Goal: Task Accomplishment & Management: Complete application form

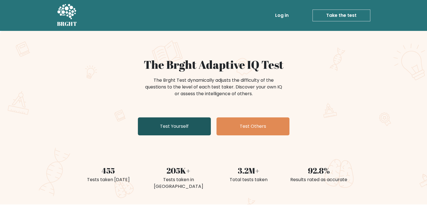
click at [176, 124] on link "Test Yourself" at bounding box center [174, 126] width 73 height 18
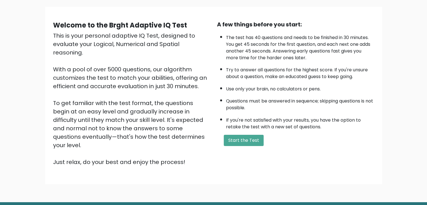
scroll to position [38, 0]
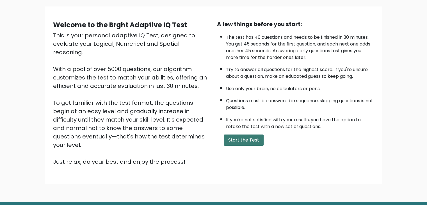
click at [240, 137] on button "Start the Test" at bounding box center [244, 139] width 40 height 11
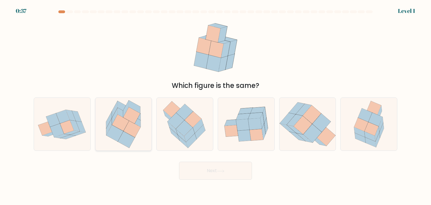
click at [108, 130] on icon at bounding box center [109, 126] width 6 height 17
click at [215, 105] on input "b." at bounding box center [215, 103] width 0 height 3
radio input "true"
click at [226, 177] on button "Next" at bounding box center [215, 171] width 73 height 18
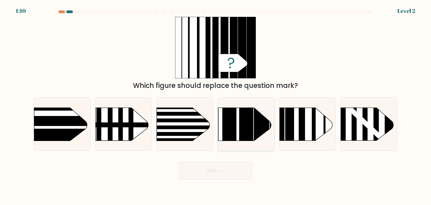
click at [240, 128] on rect at bounding box center [246, 96] width 14 height 112
click at [216, 105] on input "d." at bounding box center [215, 103] width 0 height 3
radio input "true"
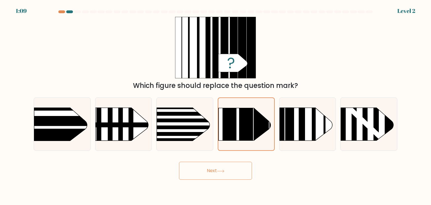
click at [214, 174] on button "Next" at bounding box center [215, 171] width 73 height 18
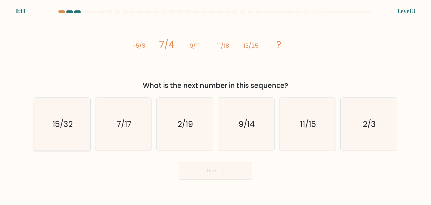
click at [75, 136] on icon "15/32" at bounding box center [62, 124] width 53 height 53
click at [215, 105] on input "a. 15/32" at bounding box center [215, 103] width 0 height 3
radio input "true"
click at [207, 183] on body "1:40 Level 3" at bounding box center [215, 102] width 431 height 205
click at [215, 173] on button "Next" at bounding box center [215, 171] width 73 height 18
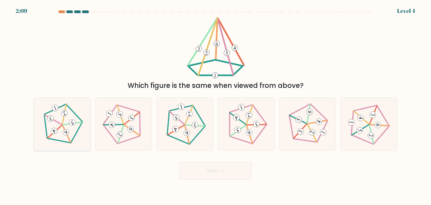
click at [66, 133] on icon at bounding box center [66, 132] width 4 height 4
click at [215, 105] on input "a." at bounding box center [215, 103] width 0 height 3
radio input "true"
click at [199, 119] on icon at bounding box center [185, 124] width 42 height 42
click at [215, 105] on input "c." at bounding box center [215, 103] width 0 height 3
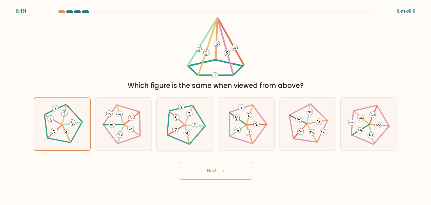
radio input "true"
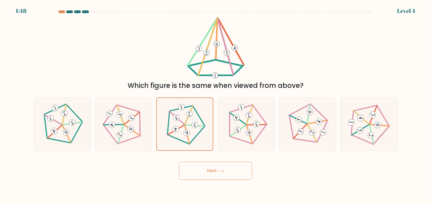
click at [204, 166] on button "Next" at bounding box center [215, 171] width 73 height 18
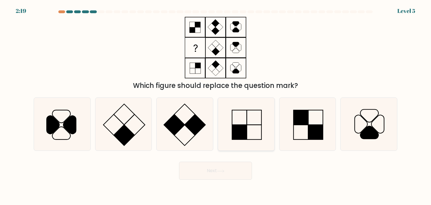
click at [243, 136] on rect at bounding box center [239, 132] width 15 height 15
click at [216, 105] on input "d." at bounding box center [215, 103] width 0 height 3
radio input "true"
click at [200, 175] on button "Next" at bounding box center [215, 171] width 73 height 18
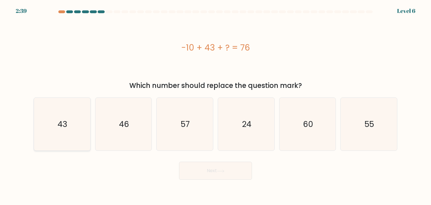
click at [76, 127] on icon "43" at bounding box center [62, 124] width 53 height 53
click at [215, 105] on input "a. 43" at bounding box center [215, 103] width 0 height 3
radio input "true"
click at [221, 171] on icon at bounding box center [221, 170] width 8 height 3
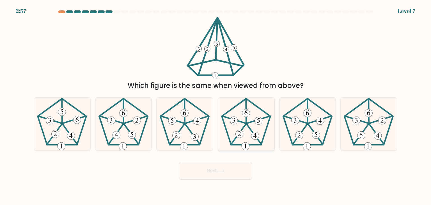
click at [251, 141] on icon at bounding box center [246, 124] width 53 height 53
click at [216, 105] on input "d." at bounding box center [215, 103] width 0 height 3
radio input "true"
click at [224, 170] on icon at bounding box center [221, 170] width 8 height 3
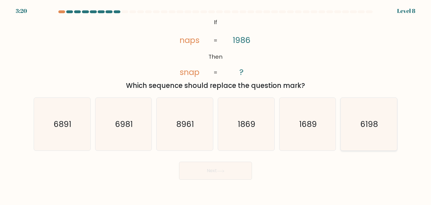
click at [355, 117] on icon "6198" at bounding box center [368, 124] width 53 height 53
click at [216, 105] on input "f. 6198" at bounding box center [215, 103] width 0 height 3
radio input "true"
click at [226, 175] on button "Next" at bounding box center [215, 171] width 73 height 18
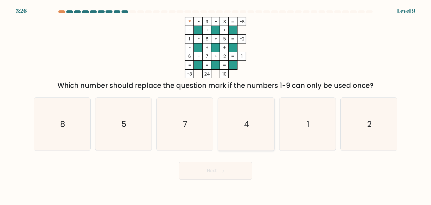
click at [239, 119] on icon "4" at bounding box center [246, 124] width 53 height 53
click at [216, 105] on input "d. 4" at bounding box center [215, 103] width 0 height 3
radio input "true"
click at [215, 173] on button "Next" at bounding box center [215, 171] width 73 height 18
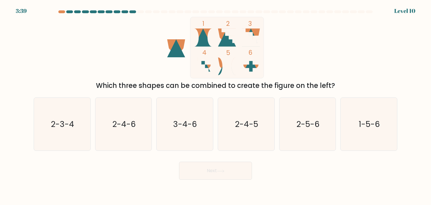
click at [223, 39] on icon at bounding box center [227, 38] width 18 height 18
click at [74, 134] on icon "2-3-4" at bounding box center [62, 124] width 53 height 53
click at [215, 105] on input "a. 2-3-4" at bounding box center [215, 103] width 0 height 3
radio input "true"
click at [123, 136] on icon "2-4-6" at bounding box center [123, 124] width 53 height 53
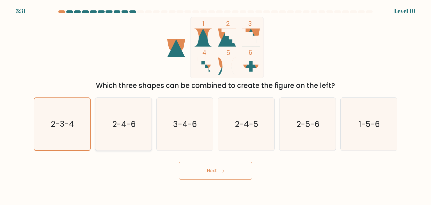
click at [215, 105] on input "b. 2-4-6" at bounding box center [215, 103] width 0 height 3
radio input "true"
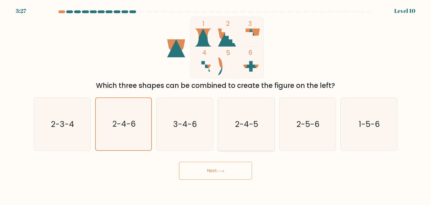
click at [245, 130] on icon "2-4-5" at bounding box center [246, 124] width 53 height 53
click at [216, 105] on input "d. 2-4-5" at bounding box center [215, 103] width 0 height 3
radio input "true"
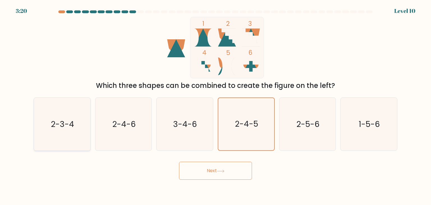
click at [48, 134] on icon "2-3-4" at bounding box center [62, 124] width 53 height 53
click at [215, 105] on input "a. 2-3-4" at bounding box center [215, 103] width 0 height 3
radio input "true"
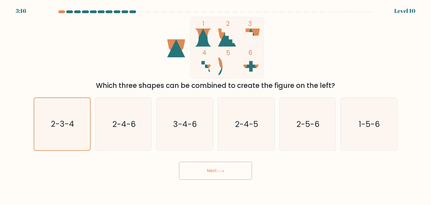
click at [183, 176] on button "Next" at bounding box center [215, 171] width 73 height 18
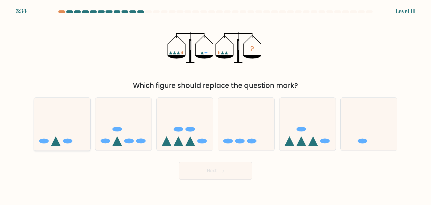
click at [60, 139] on icon at bounding box center [62, 124] width 56 height 47
click at [215, 105] on input "a." at bounding box center [215, 103] width 0 height 3
radio input "true"
click at [211, 171] on button "Next" at bounding box center [215, 171] width 73 height 18
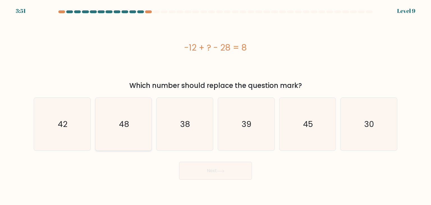
click at [149, 134] on icon "48" at bounding box center [123, 124] width 53 height 53
click at [215, 105] on input "b. 48" at bounding box center [215, 103] width 0 height 3
radio input "true"
click at [211, 169] on button "Next" at bounding box center [215, 171] width 73 height 18
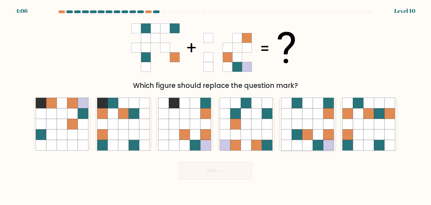
click at [316, 106] on icon at bounding box center [318, 103] width 11 height 11
click at [216, 105] on input "e." at bounding box center [215, 103] width 0 height 3
radio input "true"
click at [206, 176] on button "Next" at bounding box center [215, 171] width 73 height 18
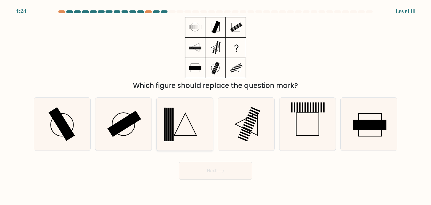
click at [175, 131] on icon at bounding box center [184, 124] width 53 height 53
click at [215, 105] on input "c." at bounding box center [215, 103] width 0 height 3
radio input "true"
click at [214, 162] on button "Next" at bounding box center [215, 171] width 73 height 18
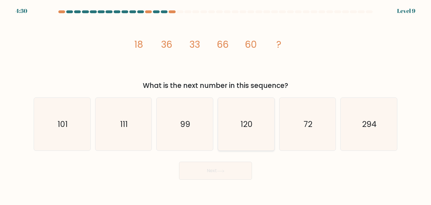
click at [243, 118] on icon "120" at bounding box center [246, 124] width 53 height 53
click at [216, 105] on input "d. 120" at bounding box center [215, 103] width 0 height 3
radio input "true"
click at [219, 178] on button "Next" at bounding box center [215, 171] width 73 height 18
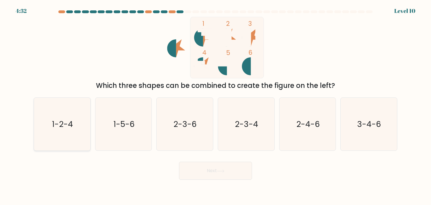
click at [71, 126] on text "1-2-4" at bounding box center [62, 123] width 21 height 11
click at [215, 105] on input "a. 1-2-4" at bounding box center [215, 103] width 0 height 3
radio input "true"
click at [217, 174] on button "Next" at bounding box center [215, 171] width 73 height 18
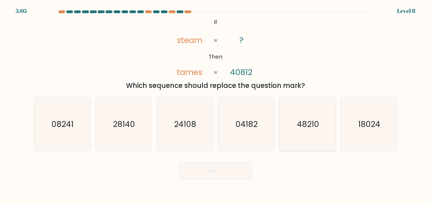
click at [305, 133] on icon "48210" at bounding box center [307, 124] width 53 height 53
click at [216, 105] on input "e. 48210" at bounding box center [215, 103] width 0 height 3
radio input "true"
click at [174, 129] on icon "24108" at bounding box center [184, 124] width 53 height 53
click at [215, 105] on input "c. 24108" at bounding box center [215, 103] width 0 height 3
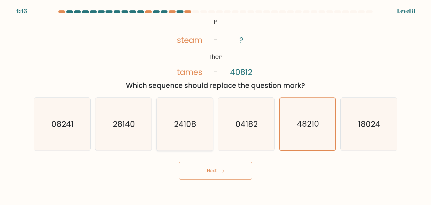
radio input "true"
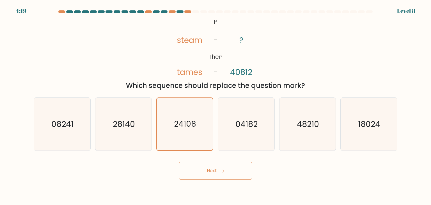
click at [205, 170] on button "Next" at bounding box center [215, 171] width 73 height 18
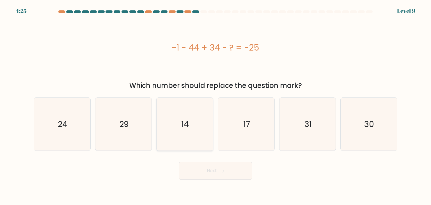
click at [193, 120] on icon "14" at bounding box center [184, 124] width 53 height 53
click at [215, 105] on input "c. 14" at bounding box center [215, 103] width 0 height 3
radio input "true"
click at [221, 172] on icon at bounding box center [221, 170] width 8 height 3
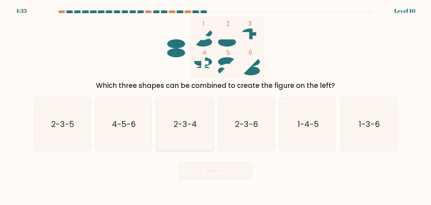
click at [179, 127] on text "2-3-4" at bounding box center [185, 123] width 23 height 11
click at [215, 105] on input "c. 2-3-4" at bounding box center [215, 103] width 0 height 3
radio input "true"
click at [205, 169] on button "Next" at bounding box center [215, 171] width 73 height 18
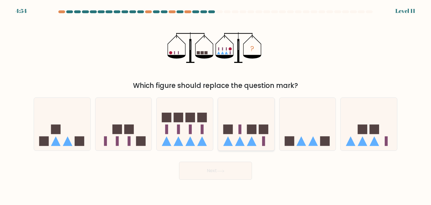
click at [238, 130] on rect at bounding box center [239, 130] width 3 height 10
click at [216, 105] on input "d." at bounding box center [215, 103] width 0 height 3
radio input "true"
click at [222, 179] on button "Next" at bounding box center [215, 171] width 73 height 18
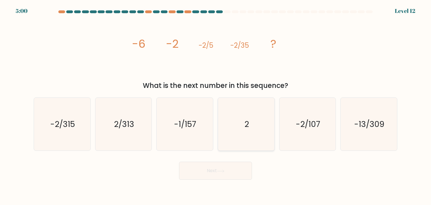
click at [240, 117] on icon "2" at bounding box center [246, 124] width 53 height 53
click at [216, 105] on input "d. 2" at bounding box center [215, 103] width 0 height 3
radio input "true"
click at [223, 165] on button "Next" at bounding box center [215, 171] width 73 height 18
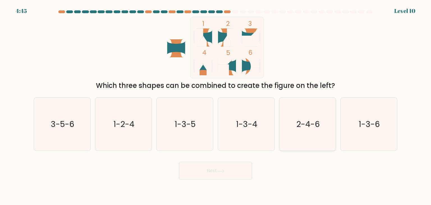
click at [299, 114] on icon "2-4-6" at bounding box center [307, 124] width 53 height 53
click at [216, 105] on input "e. 2-4-6" at bounding box center [215, 103] width 0 height 3
radio input "true"
click at [224, 72] on rect at bounding box center [223, 70] width 11 height 11
click at [80, 115] on icon "3-5-6" at bounding box center [62, 124] width 53 height 53
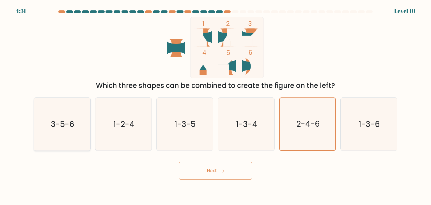
click at [215, 105] on input "a. 3-5-6" at bounding box center [215, 103] width 0 height 3
radio input "true"
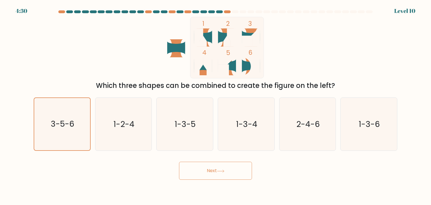
click at [185, 173] on button "Next" at bounding box center [215, 171] width 73 height 18
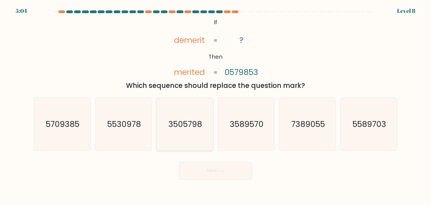
click at [171, 120] on text "3505798" at bounding box center [186, 123] width 34 height 11
click at [215, 105] on input "c. 3505798" at bounding box center [215, 103] width 0 height 3
radio input "true"
click at [217, 176] on button "Next" at bounding box center [215, 171] width 73 height 18
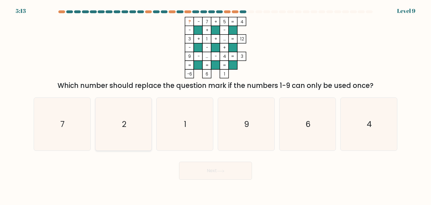
click at [131, 103] on icon "2" at bounding box center [123, 124] width 53 height 53
click at [215, 103] on input "b. 2" at bounding box center [215, 103] width 0 height 3
radio input "true"
click at [185, 174] on button "Next" at bounding box center [215, 171] width 73 height 18
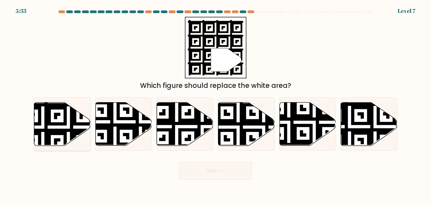
click at [66, 144] on icon at bounding box center [43, 101] width 102 height 102
click at [215, 105] on input "a." at bounding box center [215, 103] width 0 height 3
radio input "true"
click at [196, 174] on button "Next" at bounding box center [215, 171] width 73 height 18
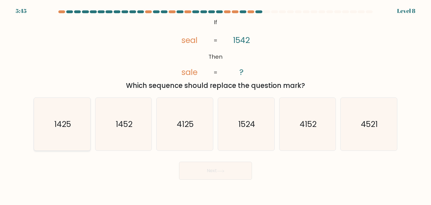
click at [72, 134] on icon "1425" at bounding box center [62, 124] width 53 height 53
click at [215, 105] on input "a. 1425" at bounding box center [215, 103] width 0 height 3
radio input "true"
click at [201, 171] on button "Next" at bounding box center [215, 171] width 73 height 18
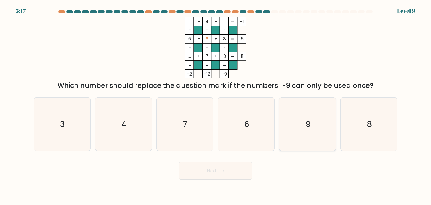
click at [306, 141] on icon "9" at bounding box center [307, 124] width 53 height 53
click at [216, 105] on input "e. 9" at bounding box center [215, 103] width 0 height 3
radio input "true"
click at [223, 169] on button "Next" at bounding box center [215, 171] width 73 height 18
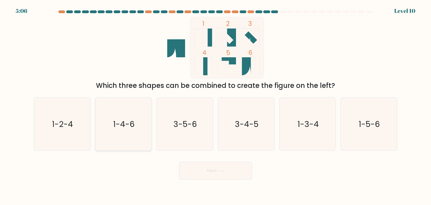
click at [131, 128] on text "1-4-6" at bounding box center [124, 123] width 22 height 11
click at [215, 105] on input "b. 1-4-6" at bounding box center [215, 103] width 0 height 3
radio input "true"
click at [208, 170] on button "Next" at bounding box center [215, 171] width 73 height 18
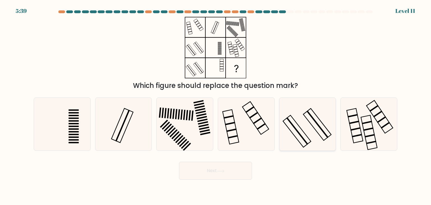
click at [319, 123] on icon at bounding box center [307, 124] width 53 height 53
click at [216, 105] on input "e." at bounding box center [215, 103] width 0 height 3
radio input "true"
click at [227, 173] on button "Next" at bounding box center [215, 171] width 73 height 18
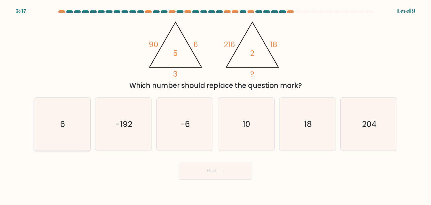
click at [73, 133] on icon "6" at bounding box center [62, 124] width 53 height 53
click at [215, 105] on input "a. 6" at bounding box center [215, 103] width 0 height 3
radio input "true"
click at [186, 179] on button "Next" at bounding box center [215, 171] width 73 height 18
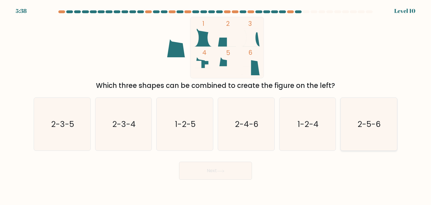
click at [362, 108] on icon "2-5-6" at bounding box center [368, 124] width 53 height 53
click at [216, 105] on input "f. 2-5-6" at bounding box center [215, 103] width 0 height 3
radio input "true"
click at [232, 172] on button "Next" at bounding box center [215, 171] width 73 height 18
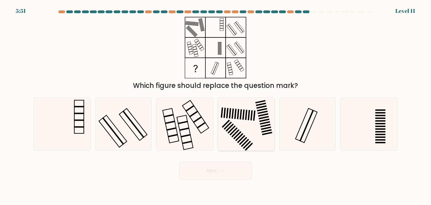
click at [238, 136] on icon at bounding box center [246, 124] width 53 height 53
click at [216, 105] on input "d." at bounding box center [215, 103] width 0 height 3
radio input "true"
click at [212, 170] on button "Next" at bounding box center [215, 171] width 73 height 18
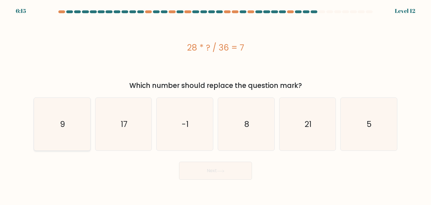
click at [74, 139] on icon "9" at bounding box center [62, 124] width 53 height 53
click at [215, 105] on input "a. 9" at bounding box center [215, 103] width 0 height 3
radio input "true"
click at [224, 176] on button "Next" at bounding box center [215, 171] width 73 height 18
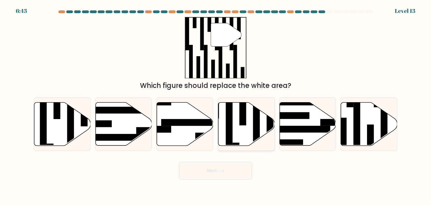
click at [233, 135] on icon at bounding box center [246, 123] width 56 height 43
click at [216, 105] on input "d." at bounding box center [215, 103] width 0 height 3
radio input "true"
click at [215, 167] on button "Next" at bounding box center [215, 171] width 73 height 18
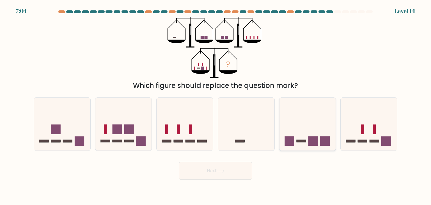
click at [311, 126] on icon at bounding box center [307, 124] width 56 height 47
click at [216, 105] on input "e." at bounding box center [215, 103] width 0 height 3
radio input "true"
click at [227, 170] on button "Next" at bounding box center [215, 171] width 73 height 18
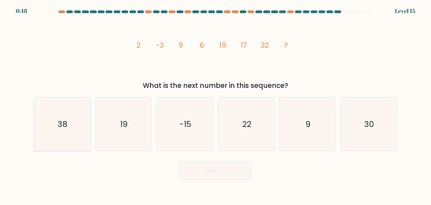
click at [76, 120] on icon "38" at bounding box center [62, 124] width 53 height 53
click at [215, 105] on input "a. 38" at bounding box center [215, 103] width 0 height 3
radio input "true"
click at [205, 171] on button "Next" at bounding box center [215, 171] width 73 height 18
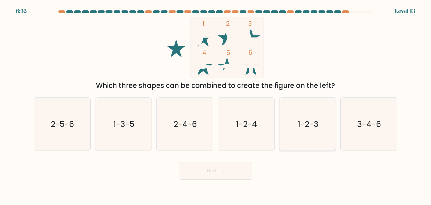
click at [315, 134] on icon "1-2-3" at bounding box center [307, 124] width 53 height 53
click at [216, 105] on input "e. 1-2-3" at bounding box center [215, 103] width 0 height 3
radio input "true"
click at [206, 171] on button "Next" at bounding box center [215, 171] width 73 height 18
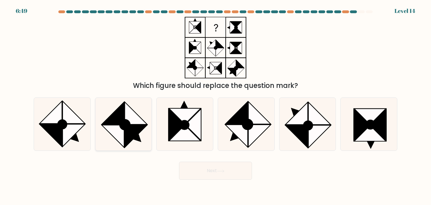
click at [123, 134] on icon at bounding box center [113, 136] width 22 height 22
click at [215, 105] on input "b." at bounding box center [215, 103] width 0 height 3
radio input "true"
click at [193, 167] on button "Next" at bounding box center [215, 171] width 73 height 18
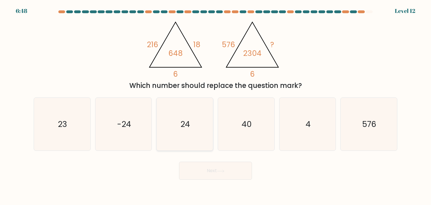
click at [185, 120] on text "24" at bounding box center [186, 123] width 10 height 11
click at [215, 105] on input "c. 24" at bounding box center [215, 103] width 0 height 3
radio input "true"
click at [200, 166] on button "Next" at bounding box center [215, 171] width 73 height 18
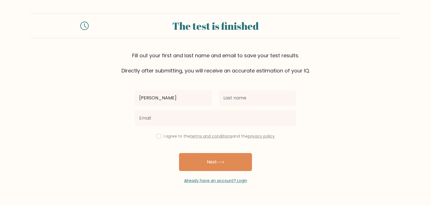
type input "[PERSON_NAME]"
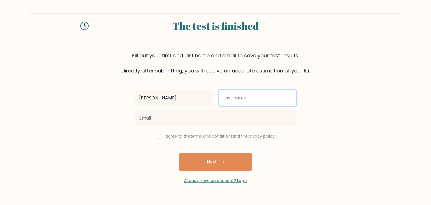
click at [236, 95] on input "text" at bounding box center [257, 98] width 77 height 16
type input "[PERSON_NAME]"
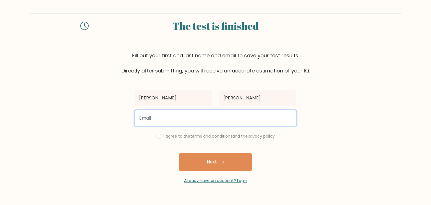
click at [216, 121] on input "email" at bounding box center [216, 118] width 162 height 16
click at [179, 153] on button "Next" at bounding box center [215, 162] width 73 height 18
type input "h"
type input "hazelmarthy@gmail.com"
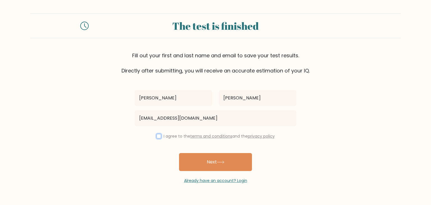
click at [157, 137] on input "checkbox" at bounding box center [159, 136] width 4 height 4
checkbox input "true"
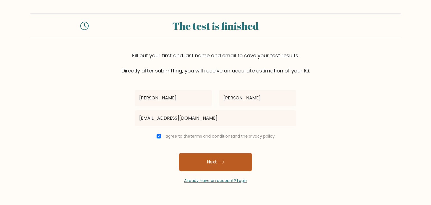
click at [214, 158] on button "Next" at bounding box center [215, 162] width 73 height 18
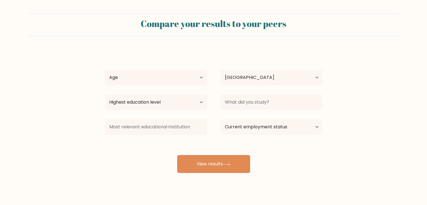
select select "PH"
click at [177, 80] on select "Age Under [DEMOGRAPHIC_DATA] [DEMOGRAPHIC_DATA] [DEMOGRAPHIC_DATA] [DEMOGRAPHIC…" at bounding box center [156, 78] width 102 height 16
select select "18_24"
click at [105, 70] on select "Age Under 18 years old 18-24 years old 25-34 years old 35-44 years old 45-54 ye…" at bounding box center [156, 78] width 102 height 16
click at [166, 101] on select "Highest education level No schooling Primary Lower Secondary Upper Secondary Oc…" at bounding box center [156, 102] width 102 height 16
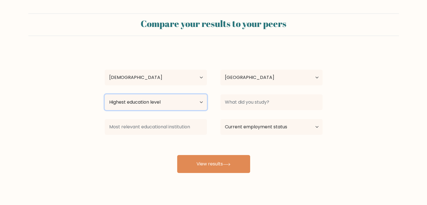
select select "upper_secondary"
click at [105, 94] on select "Highest education level No schooling Primary Lower Secondary Upper Secondary Oc…" at bounding box center [156, 102] width 102 height 16
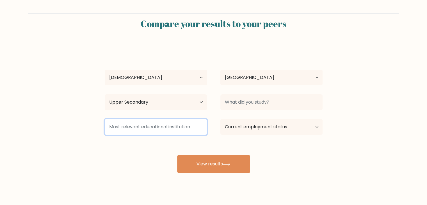
click at [152, 123] on input at bounding box center [156, 127] width 102 height 16
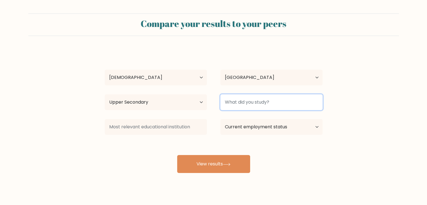
click at [249, 99] on input at bounding box center [271, 102] width 102 height 16
type input "S"
type input "STEM"
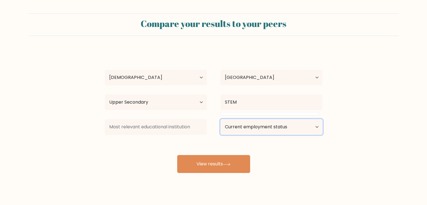
click at [249, 124] on select "Current employment status Employed Student Retired Other / prefer not to answer" at bounding box center [271, 127] width 102 height 16
click at [295, 187] on div "Compare your results to your peers Hazel Marthy Cacho Age Under 18 years old 18…" at bounding box center [213, 106] width 427 height 213
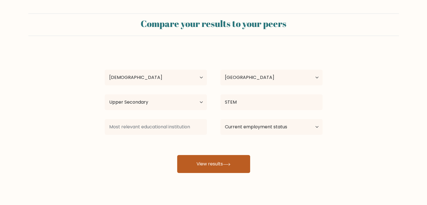
click at [221, 166] on button "View results" at bounding box center [213, 164] width 73 height 18
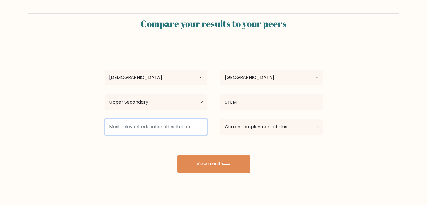
paste input "Philippine Christian University"
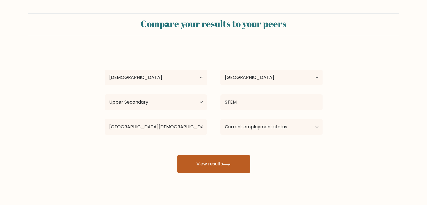
click at [192, 160] on div "Hazel Marthy Cacho Age Under 18 years old 18-24 years old 25-34 years old 35-44…" at bounding box center [213, 110] width 224 height 123
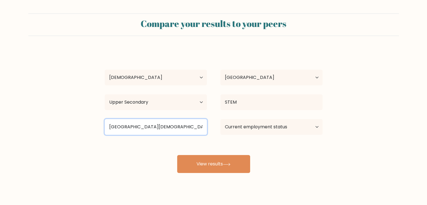
click at [186, 129] on input "Philippine Christian University" at bounding box center [156, 127] width 102 height 16
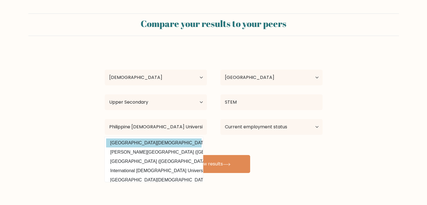
click at [183, 140] on div "Hazel Marthy Cacho Age Under 18 years old 18-24 years old 25-34 years old 35-44…" at bounding box center [213, 110] width 224 height 123
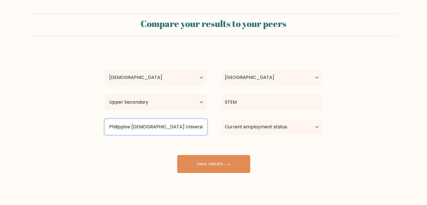
click at [184, 129] on input "Philippine Christian Universit" at bounding box center [156, 127] width 102 height 16
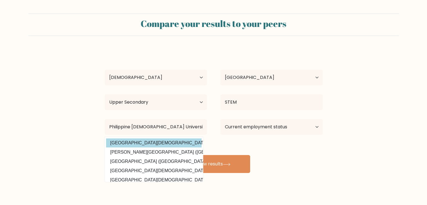
click at [176, 146] on div "Hazel Marthy Cacho Age Under 18 years old 18-24 years old 25-34 years old 35-44…" at bounding box center [213, 110] width 224 height 123
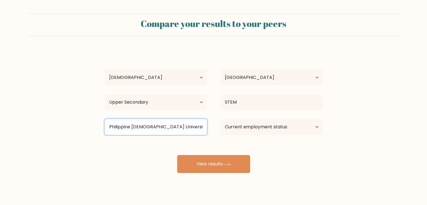
click at [185, 130] on input "Philippine Christian UniversitY" at bounding box center [156, 127] width 102 height 16
type input "Philippine Christian UniversitY"
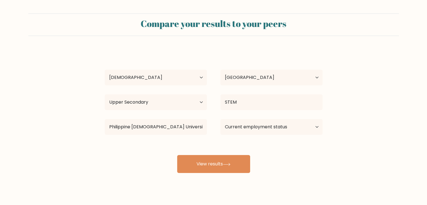
click at [187, 144] on div "Hazel Marthy Cacho Age Under 18 years old 18-24 years old 25-34 years old 35-44…" at bounding box center [213, 110] width 224 height 123
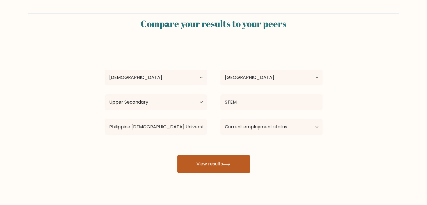
click at [201, 157] on button "View results" at bounding box center [213, 164] width 73 height 18
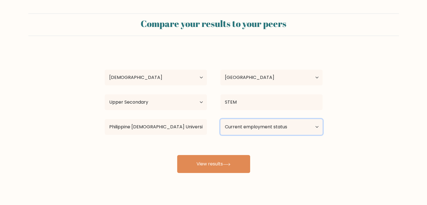
click at [249, 130] on select "Current employment status Employed Student Retired Other / prefer not to answer" at bounding box center [271, 127] width 102 height 16
select select "other"
click at [220, 119] on select "Current employment status Employed Student Retired Other / prefer not to answer" at bounding box center [271, 127] width 102 height 16
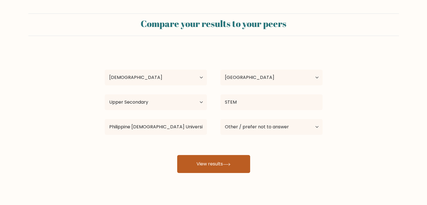
click at [235, 168] on button "View results" at bounding box center [213, 164] width 73 height 18
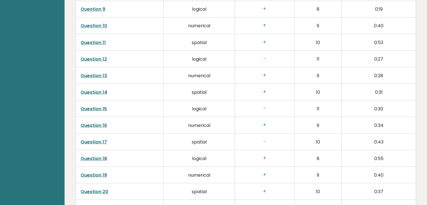
scroll to position [1039, 0]
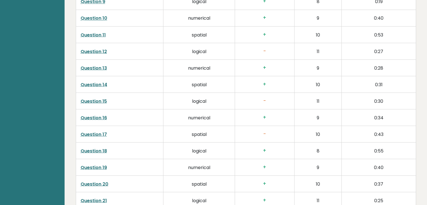
click at [96, 98] on link "Question 15" at bounding box center [94, 101] width 26 height 6
click at [96, 134] on link "Question 17" at bounding box center [94, 134] width 26 height 6
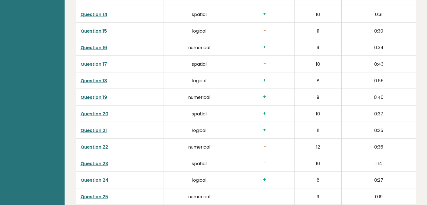
scroll to position [1109, 0]
click at [98, 144] on link "Question 22" at bounding box center [94, 146] width 27 height 6
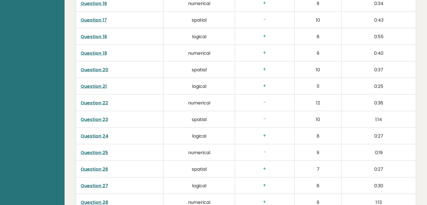
scroll to position [1155, 0]
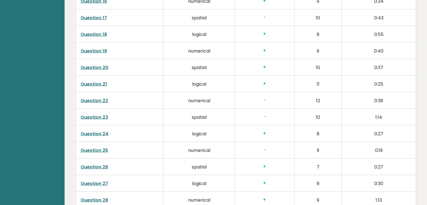
click at [94, 114] on link "Question 23" at bounding box center [94, 117] width 27 height 6
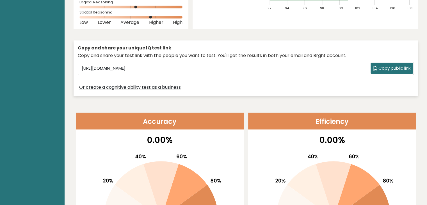
scroll to position [0, 0]
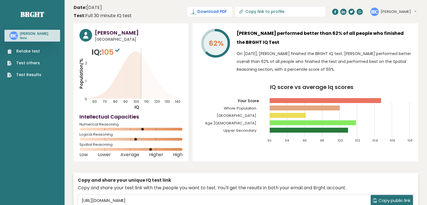
click at [226, 13] on span "Download PDF" at bounding box center [211, 12] width 29 height 6
click at [232, 13] on span "✓ Your PDF is downloaded..." at bounding box center [200, 12] width 64 height 10
click at [37, 78] on link "Test Results" at bounding box center [24, 75] width 34 height 6
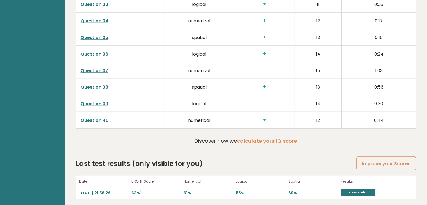
scroll to position [1433, 0]
click at [352, 191] on link "View results" at bounding box center [357, 192] width 35 height 7
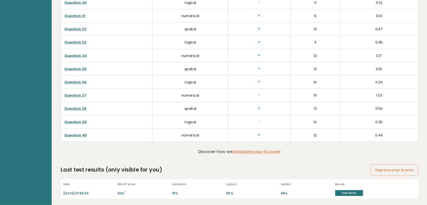
scroll to position [1432, 0]
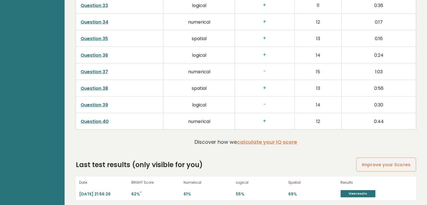
drag, startPoint x: 633, startPoint y: 1, endPoint x: 283, endPoint y: 156, distance: 383.0
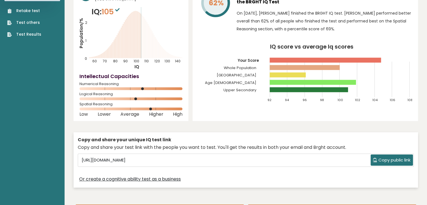
scroll to position [0, 0]
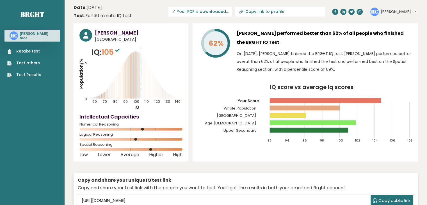
click at [30, 78] on link "Test Results" at bounding box center [24, 75] width 34 height 6
click at [232, 8] on span "✓ Your PDF is downloaded..." at bounding box center [200, 12] width 64 height 10
click at [401, 9] on button "[PERSON_NAME]" at bounding box center [398, 12] width 36 height 6
click at [396, 20] on link "Dashboard" at bounding box center [395, 21] width 29 height 8
click at [37, 78] on link "Test Results" at bounding box center [24, 75] width 34 height 6
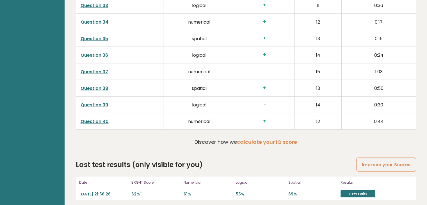
scroll to position [1433, 0]
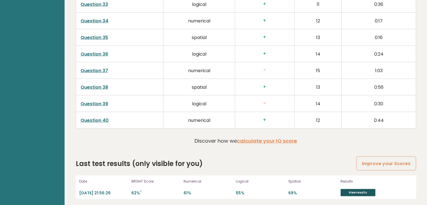
click at [355, 193] on link "View results" at bounding box center [357, 192] width 35 height 7
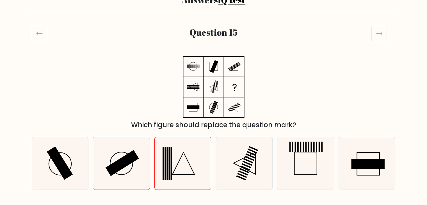
scroll to position [52, 0]
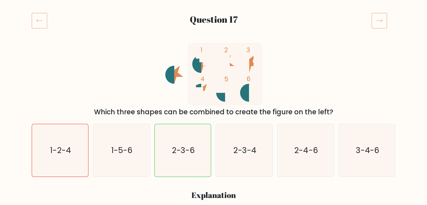
scroll to position [66, 0]
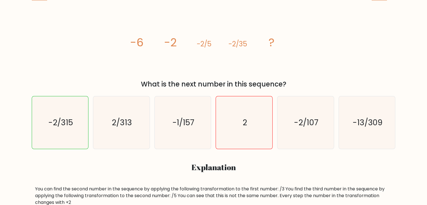
scroll to position [91, 0]
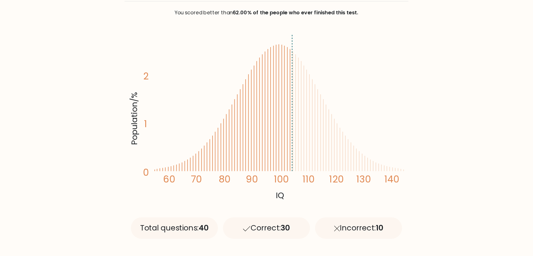
scroll to position [82, 0]
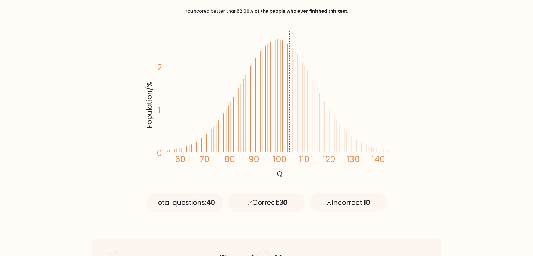
drag, startPoint x: 426, startPoint y: 0, endPoint x: 350, endPoint y: 102, distance: 126.5
click at [350, 102] on icon "Population/% IQ 0 1 2 60 70 80 90 100 110 120 130 140" at bounding box center [267, 104] width 246 height 152
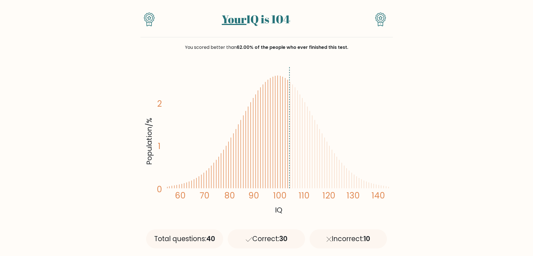
scroll to position [45, 0]
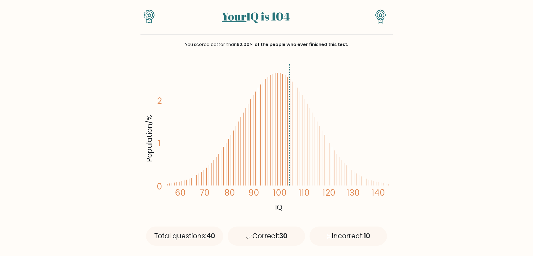
scroll to position [48, 0]
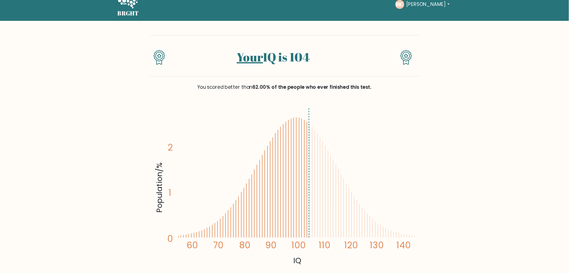
scroll to position [11, 0]
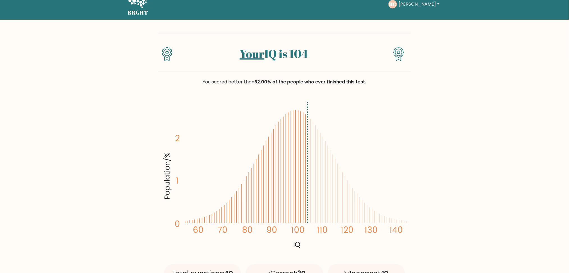
drag, startPoint x: 532, startPoint y: 10, endPoint x: 403, endPoint y: 137, distance: 180.9
click at [403, 137] on icon "Population/% IQ 0 1 2 60 70 80 90 100 110 120 130 140" at bounding box center [285, 175] width 246 height 152
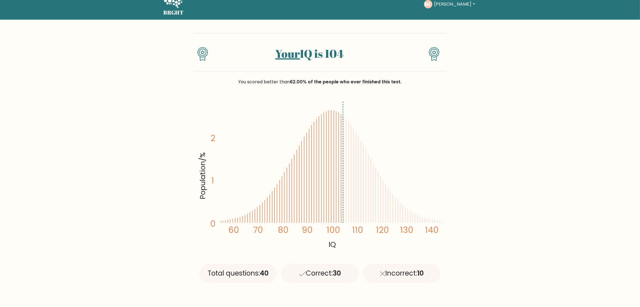
drag, startPoint x: 544, startPoint y: 0, endPoint x: 482, endPoint y: 167, distance: 178.1
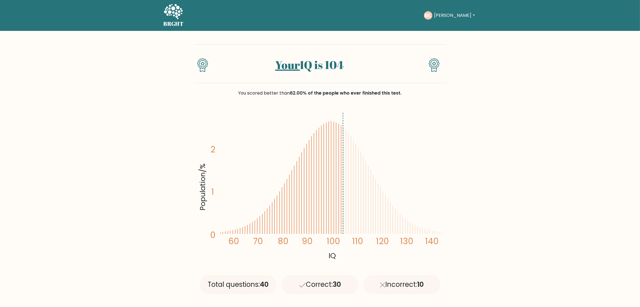
scroll to position [2, 0]
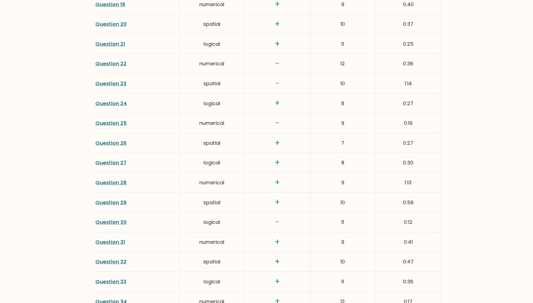
scroll to position [1389, 0]
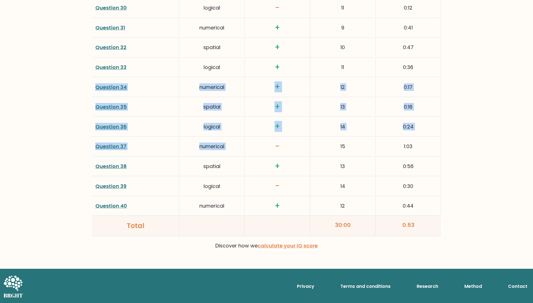
drag, startPoint x: 0, startPoint y: 88, endPoint x: 291, endPoint y: 184, distance: 306.3
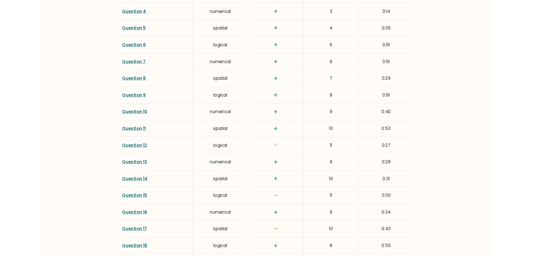
scroll to position [0, 0]
